Goal: Obtain resource: Download file/media

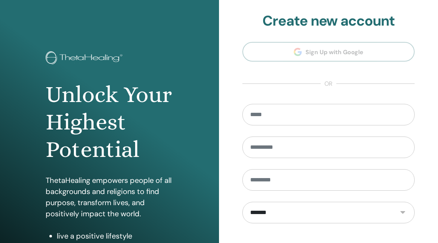
click at [27, 131] on div "Unlock Your Highest Potential ThetaHealing empowers people of all backgrounds a…" at bounding box center [109, 178] width 219 height 357
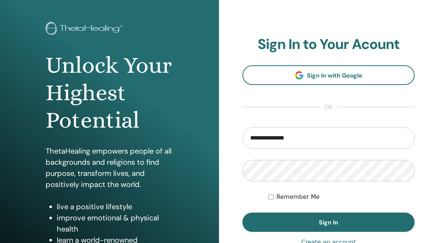
scroll to position [38, 0]
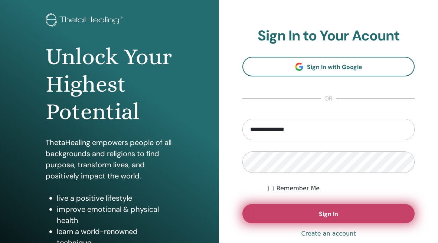
type input "**********"
click at [289, 210] on button "Sign In" at bounding box center [329, 213] width 172 height 19
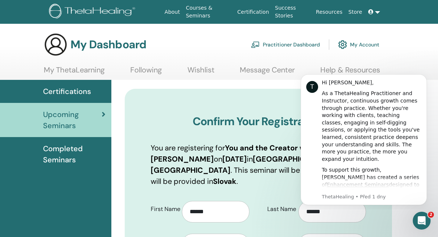
click at [58, 148] on span "Completed Seminars" at bounding box center [74, 154] width 62 height 22
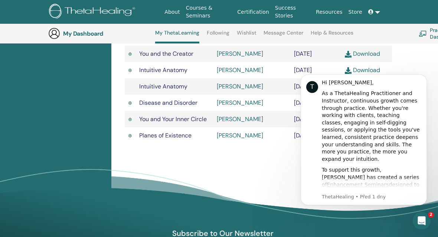
scroll to position [323, 0]
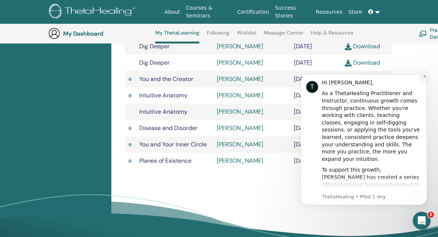
click at [423, 77] on button "Dismiss notification" at bounding box center [425, 77] width 10 height 10
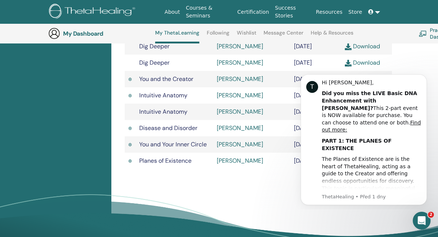
click at [235, 83] on link "[PERSON_NAME]" at bounding box center [240, 79] width 46 height 8
click at [427, 77] on icon "Dismiss notification" at bounding box center [425, 76] width 4 height 4
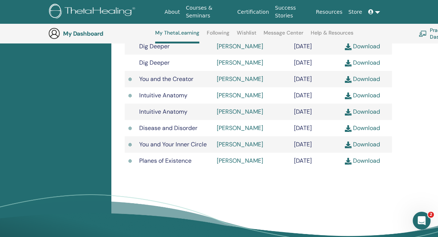
click at [365, 83] on link "Download" at bounding box center [362, 79] width 35 height 8
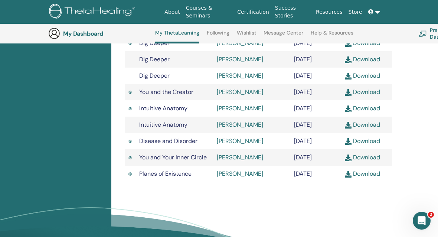
scroll to position [323, 0]
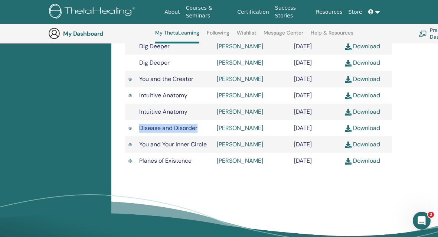
drag, startPoint x: 204, startPoint y: 177, endPoint x: 137, endPoint y: 181, distance: 66.6
click at [137, 136] on td "Disease and Disorder" at bounding box center [175, 128] width 78 height 16
copy span "Disease and Disorder"
